Goal: Check status: Check status

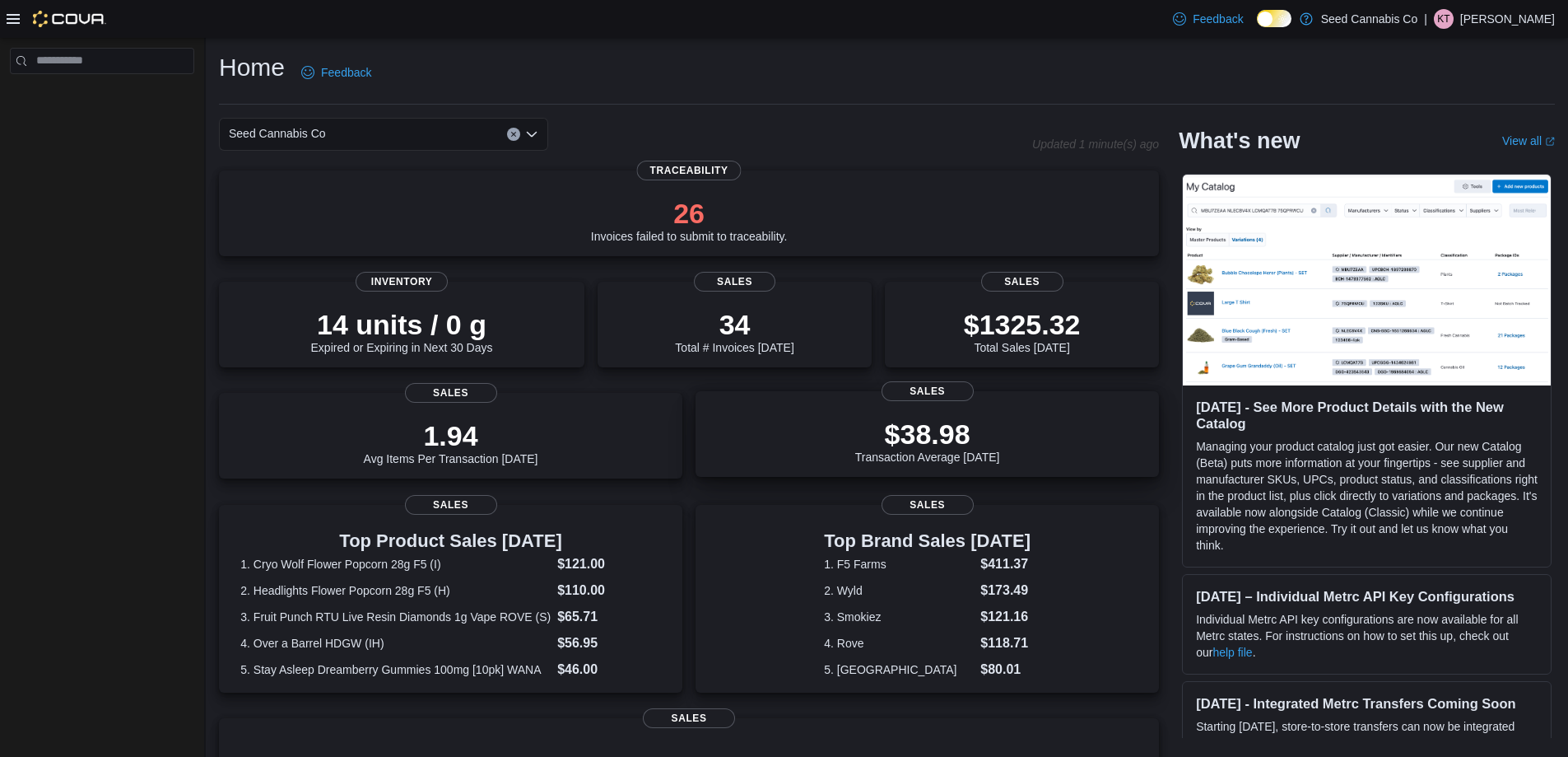
click at [1049, 436] on div "$38.98 Transaction Average [DATE]" at bounding box center [927, 438] width 437 height 53
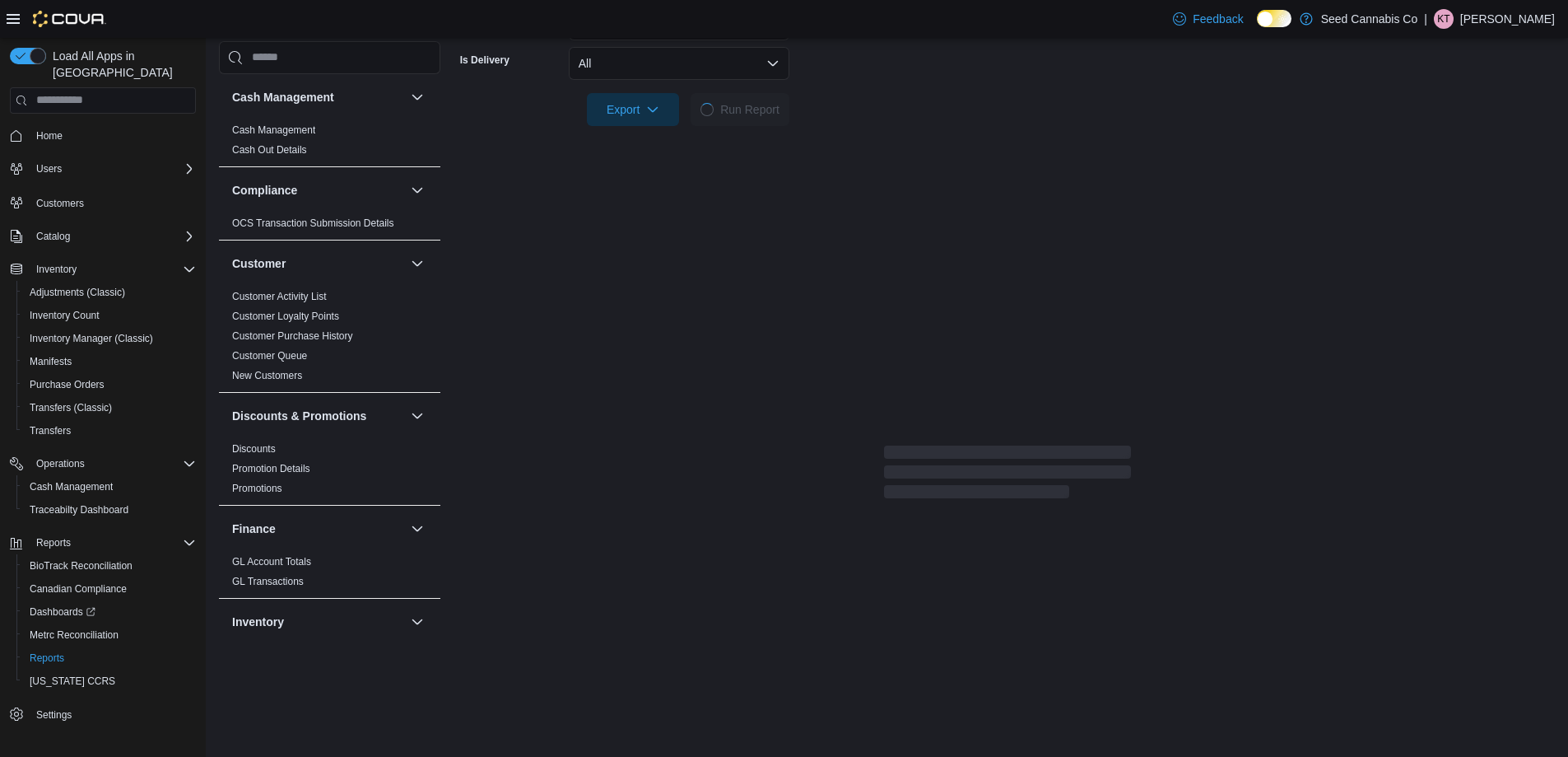
scroll to position [494, 0]
